Goal: Information Seeking & Learning: Learn about a topic

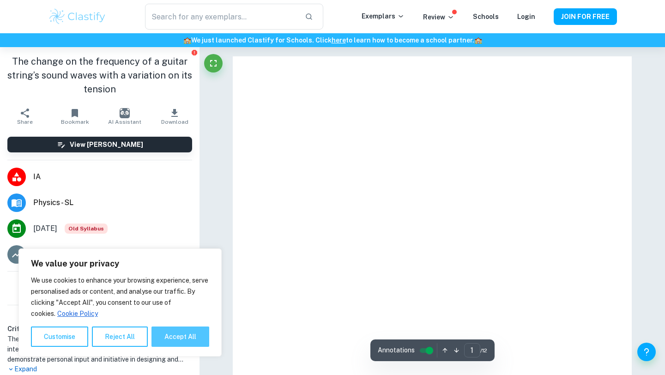
click at [182, 343] on button "Accept All" at bounding box center [180, 336] width 58 height 20
checkbox input "true"
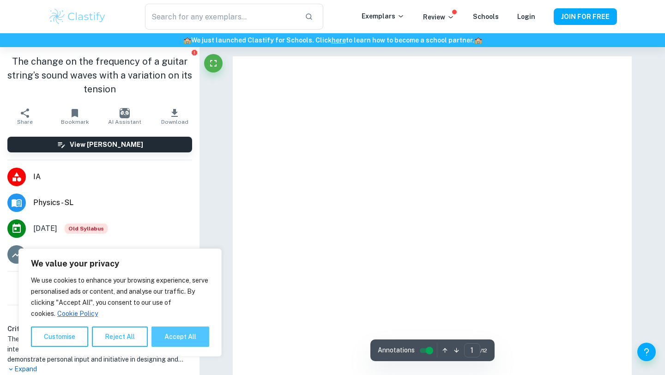
checkbox input "true"
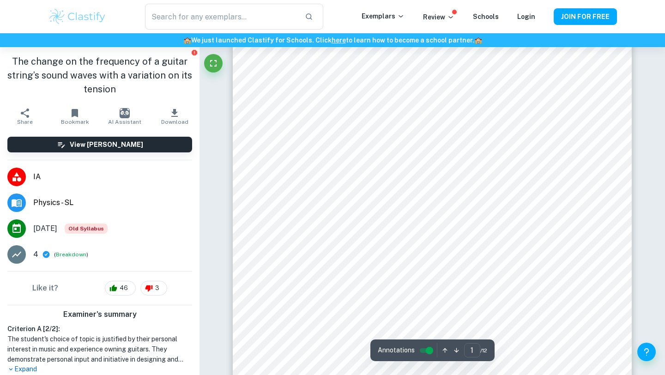
scroll to position [120, 0]
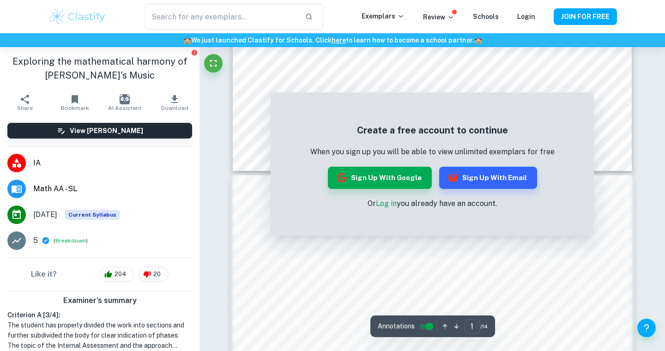
scroll to position [30, 0]
